Goal: Use online tool/utility: Utilize a website feature to perform a specific function

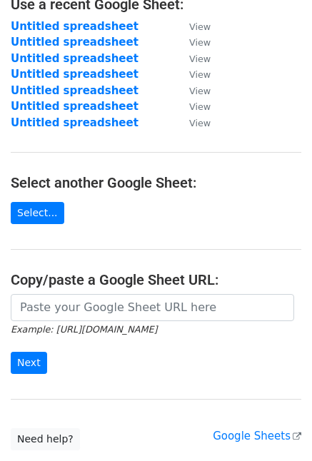
scroll to position [201, 0]
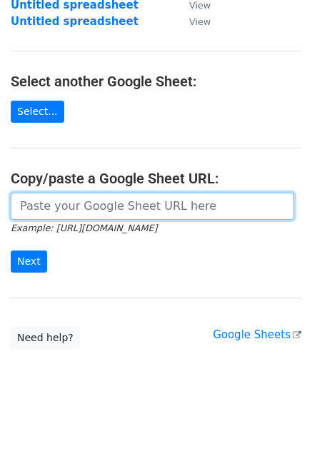
click at [55, 207] on input "url" at bounding box center [153, 206] width 284 height 27
paste input "[URL][DOMAIN_NAME]"
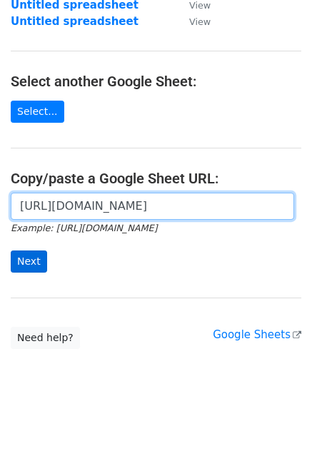
type input "[URL][DOMAIN_NAME]"
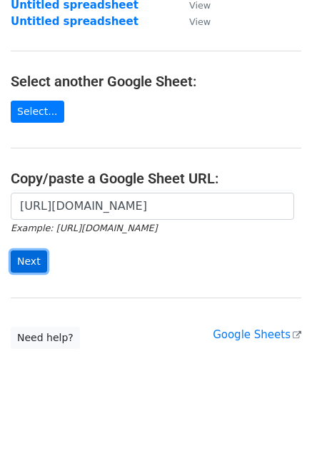
click at [37, 265] on input "Next" at bounding box center [29, 262] width 36 height 22
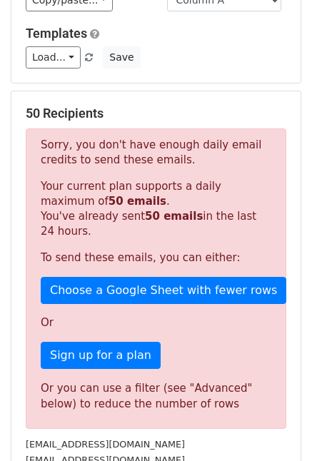
scroll to position [143, 0]
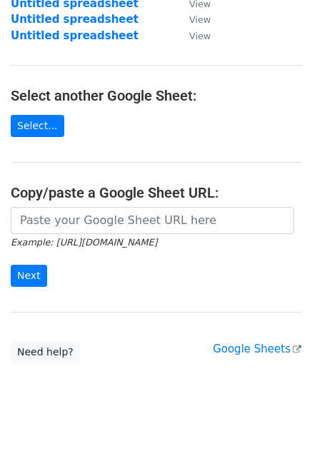
scroll to position [201, 0]
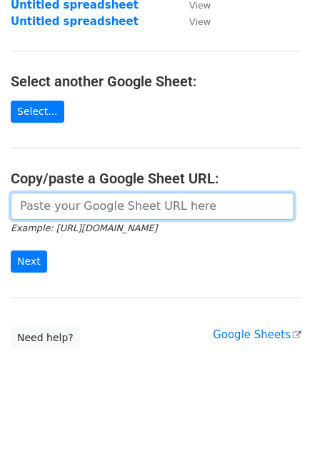
click at [61, 206] on input "url" at bounding box center [153, 206] width 284 height 27
paste input "[URL][DOMAIN_NAME]"
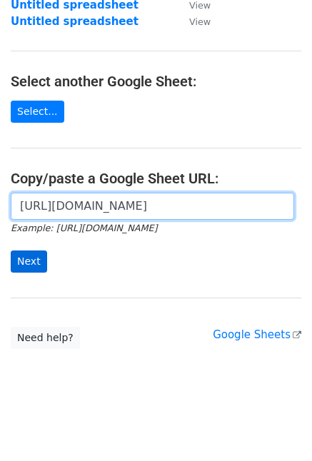
type input "[URL][DOMAIN_NAME]"
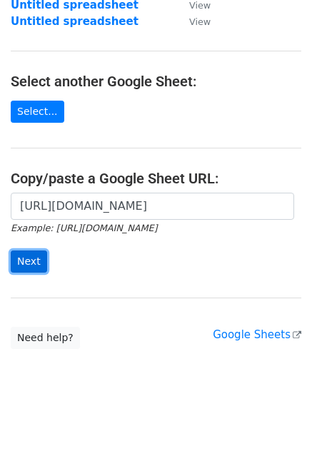
click at [36, 266] on input "Next" at bounding box center [29, 262] width 36 height 22
